Goal: Navigation & Orientation: Find specific page/section

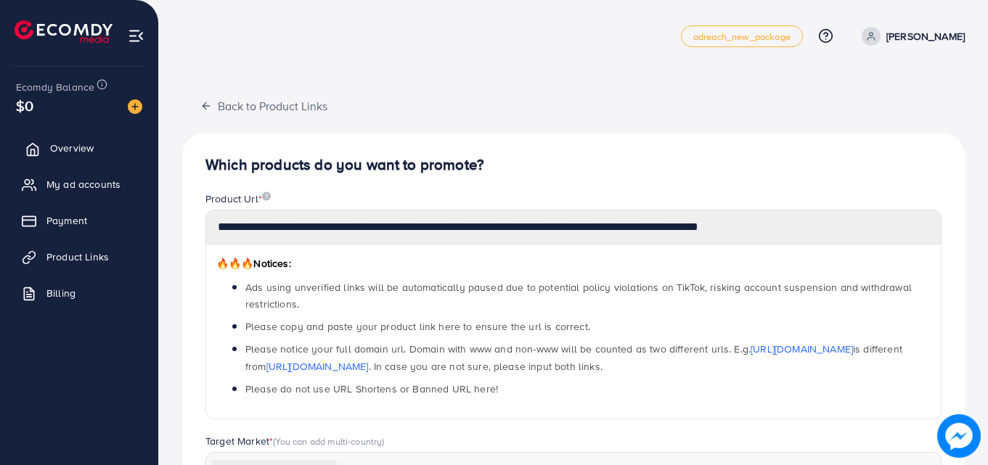
click at [76, 142] on span "Overview" at bounding box center [72, 148] width 44 height 15
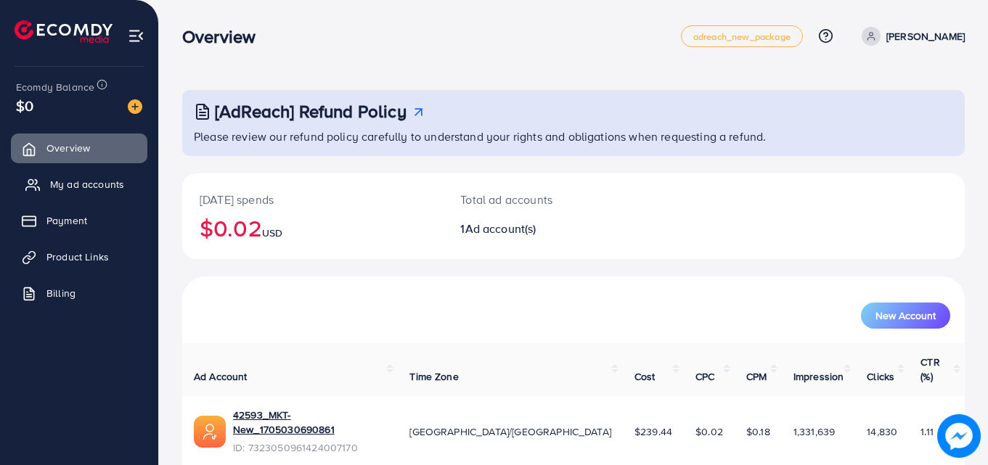
click at [90, 182] on span "My ad accounts" at bounding box center [87, 184] width 74 height 15
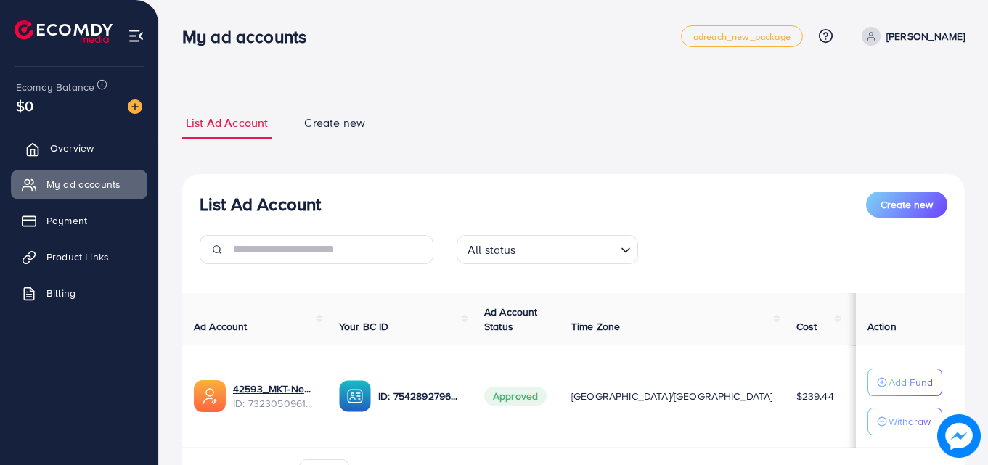
click at [95, 144] on link "Overview" at bounding box center [79, 148] width 137 height 29
